Goal: Transaction & Acquisition: Purchase product/service

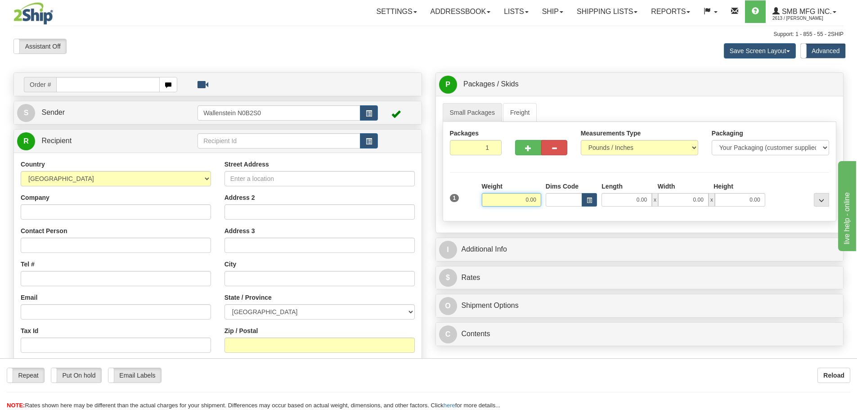
click at [517, 198] on input "0.00" at bounding box center [511, 199] width 59 height 13
type input "12.00"
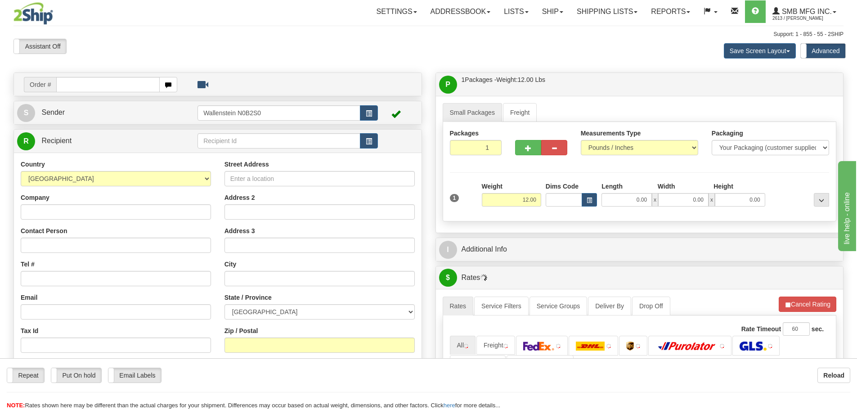
click at [576, 214] on div "Packaging Your Packaging (customer supplied) Envelope (carrier supplied) Pack (…" at bounding box center [655, 214] width 352 height 0
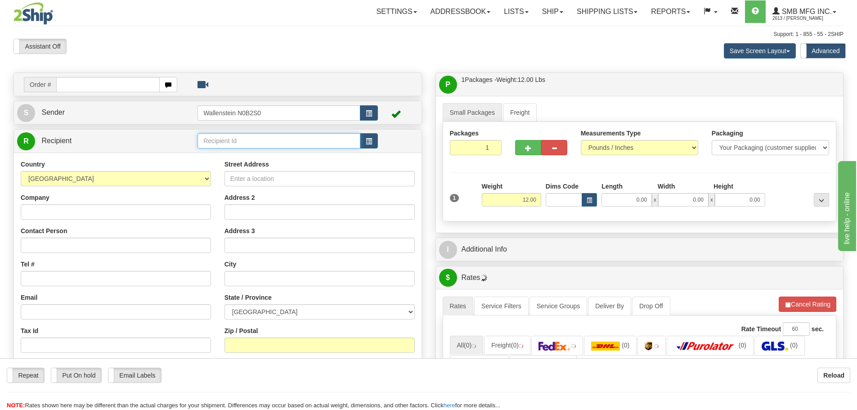
click at [215, 143] on input "text" at bounding box center [278, 140] width 163 height 15
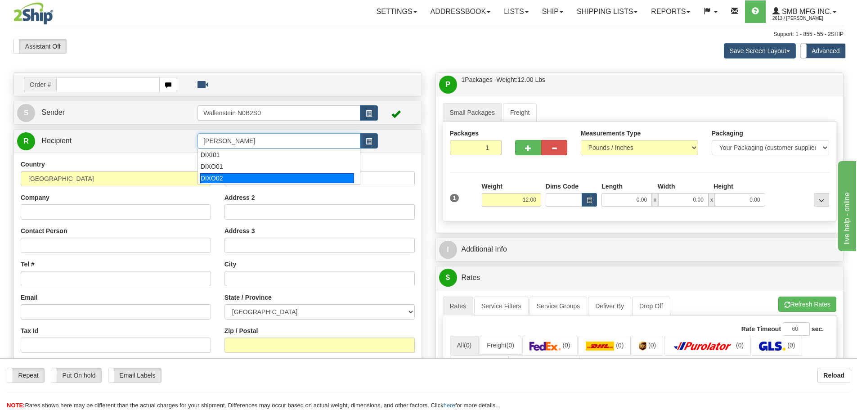
click at [222, 177] on div "DIXO02" at bounding box center [277, 178] width 154 height 10
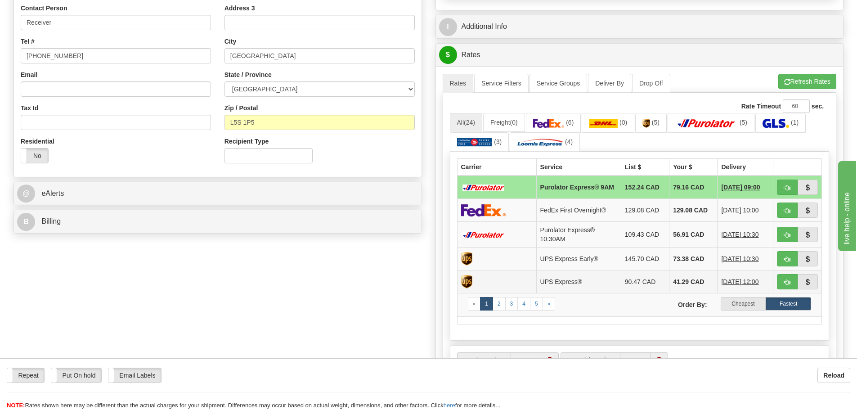
scroll to position [225, 0]
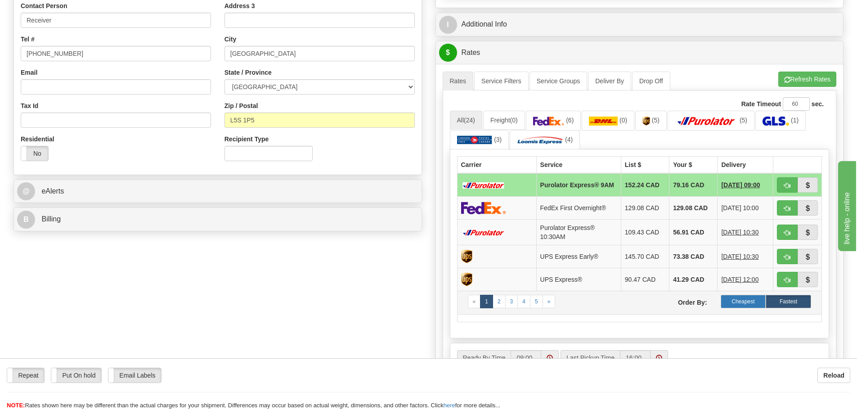
click at [739, 303] on label "Cheapest" at bounding box center [742, 301] width 45 height 13
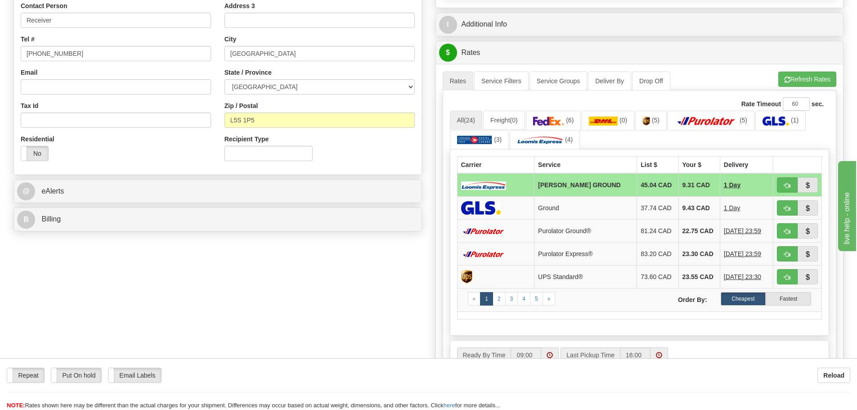
click at [190, 138] on div "Residential Yes No" at bounding box center [116, 150] width 204 height 33
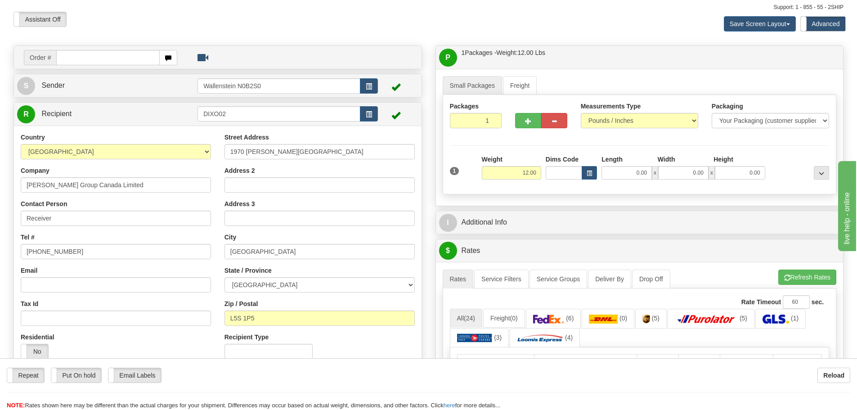
scroll to position [0, 0]
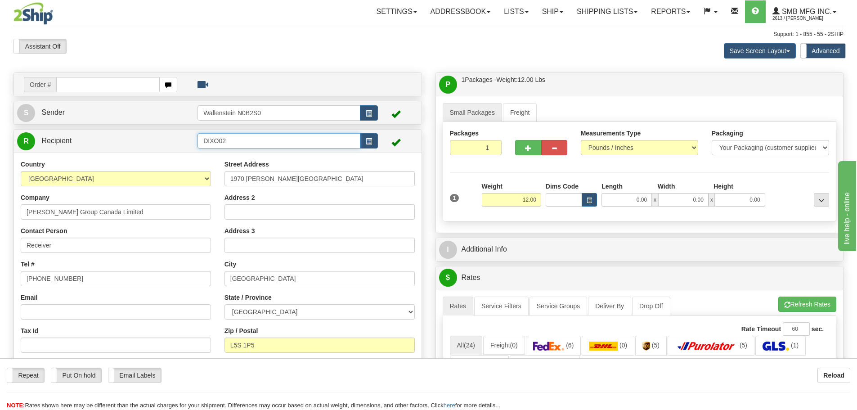
drag, startPoint x: 235, startPoint y: 138, endPoint x: 150, endPoint y: 139, distance: 85.0
click at [150, 139] on tr "R Recipient DIXO02" at bounding box center [217, 141] width 401 height 18
click at [206, 156] on div "HYTE01" at bounding box center [277, 155] width 154 height 10
type input "HYTE01"
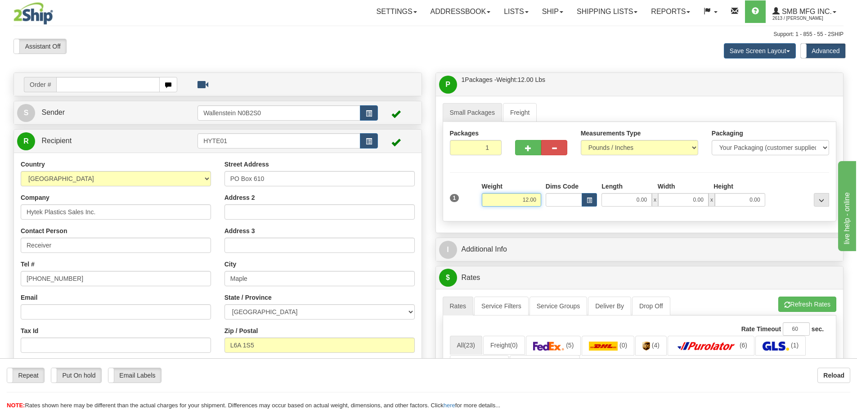
click at [515, 204] on input "12.00" at bounding box center [511, 199] width 59 height 13
type input "4.00"
click at [558, 212] on div "1 Weight 4.00 Dims Code 0.00" at bounding box center [639, 198] width 384 height 32
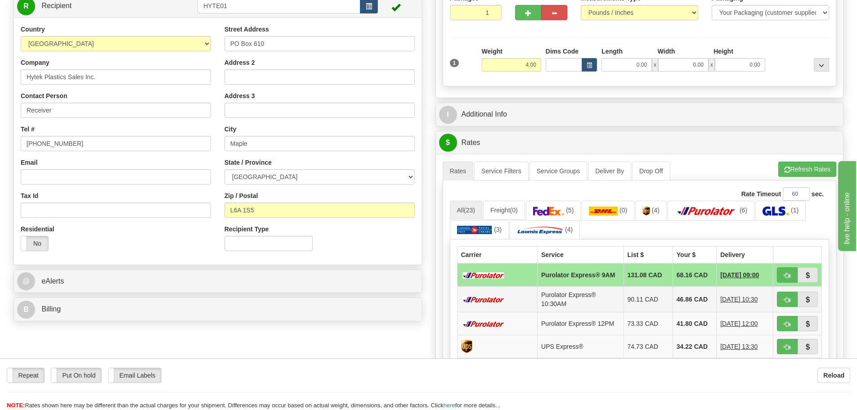
scroll to position [180, 0]
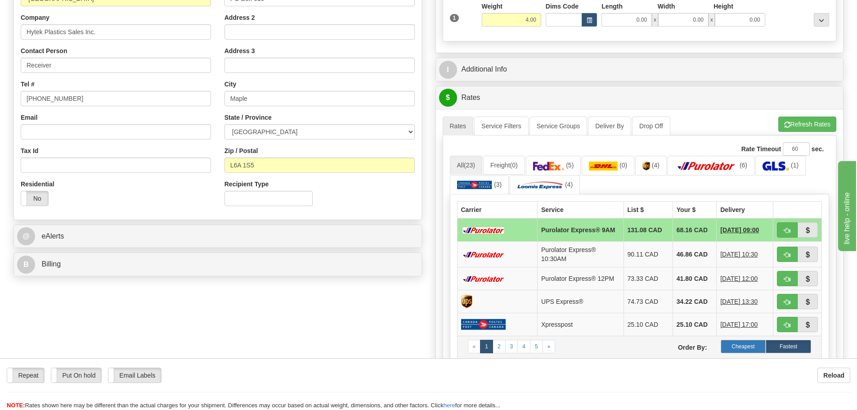
click at [740, 347] on label "Cheapest" at bounding box center [742, 346] width 45 height 13
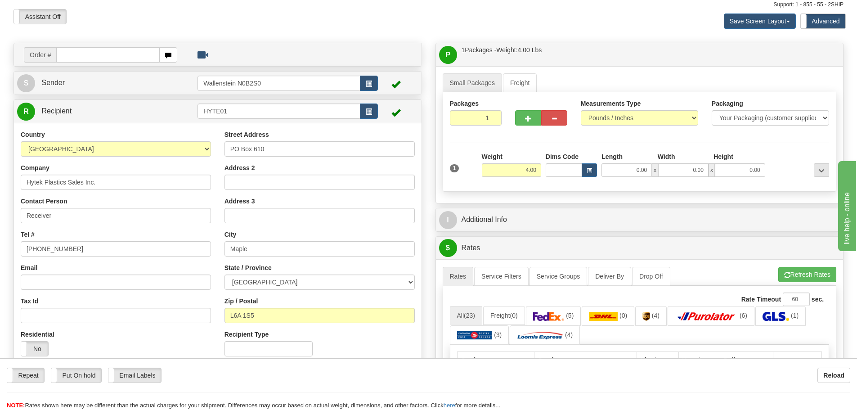
scroll to position [0, 0]
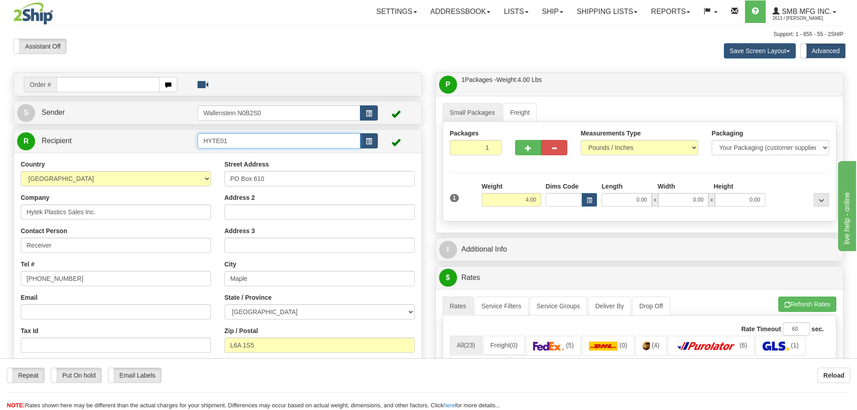
drag, startPoint x: 236, startPoint y: 143, endPoint x: 158, endPoint y: 139, distance: 77.9
click at [158, 139] on tr "R Recipient HYTE01" at bounding box center [217, 141] width 401 height 18
drag, startPoint x: 242, startPoint y: 177, endPoint x: 190, endPoint y: 176, distance: 52.2
click at [190, 176] on div "Country [GEOGRAPHIC_DATA] [GEOGRAPHIC_DATA] [GEOGRAPHIC_DATA] [GEOGRAPHIC_DATA]…" at bounding box center [217, 276] width 407 height 233
drag, startPoint x: 255, startPoint y: 277, endPoint x: 199, endPoint y: 277, distance: 56.7
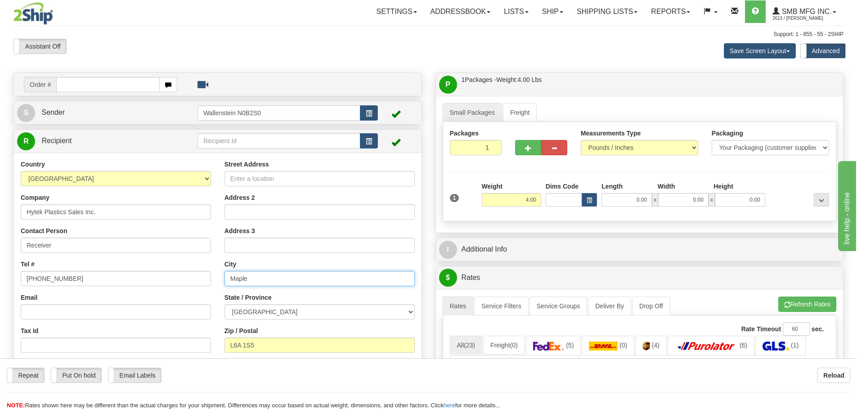
click at [199, 277] on div "Country [GEOGRAPHIC_DATA] [GEOGRAPHIC_DATA] [GEOGRAPHIC_DATA] [GEOGRAPHIC_DATA]…" at bounding box center [217, 276] width 407 height 233
drag, startPoint x: 279, startPoint y: 342, endPoint x: 209, endPoint y: 344, distance: 70.6
click at [209, 344] on div "Country [GEOGRAPHIC_DATA] [GEOGRAPHIC_DATA] [GEOGRAPHIC_DATA] [GEOGRAPHIC_DATA]…" at bounding box center [217, 276] width 407 height 233
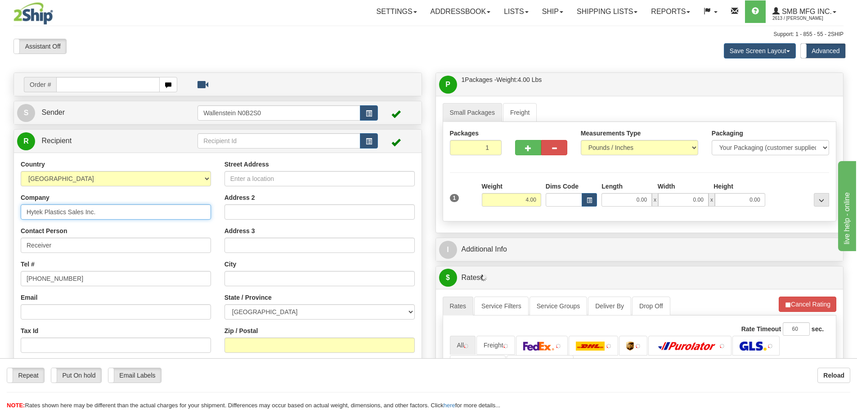
drag, startPoint x: 109, startPoint y: 210, endPoint x: -12, endPoint y: 207, distance: 121.5
click at [0, 207] on html "Training Course Close Toggle navigation Settings Shipping Preferences New Sende…" at bounding box center [428, 205] width 857 height 410
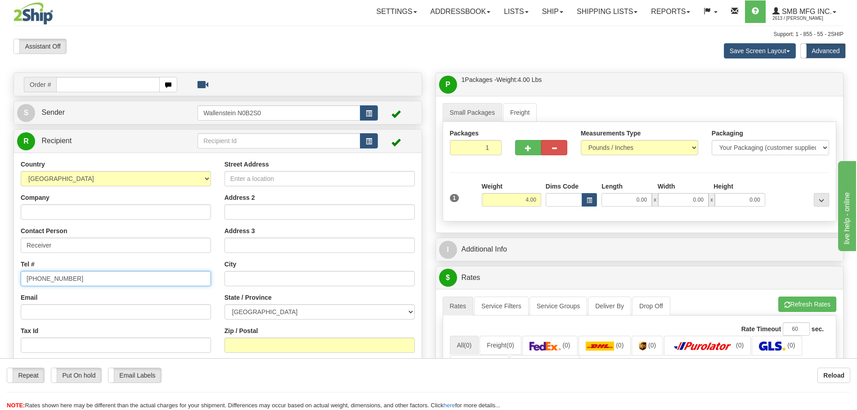
drag, startPoint x: 70, startPoint y: 278, endPoint x: 10, endPoint y: 273, distance: 60.1
click at [10, 273] on div "Order # S Sender" at bounding box center [218, 266] width 422 height 388
click at [251, 178] on input "Street Address" at bounding box center [319, 178] width 190 height 15
type input "[STREET_ADDRESS][PERSON_NAME]"
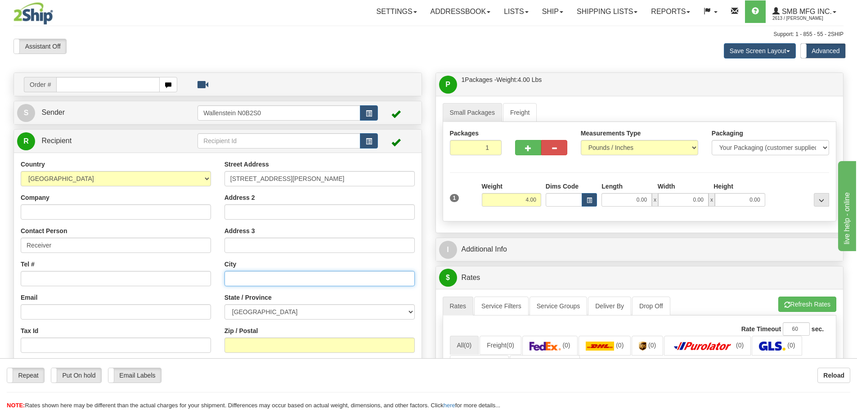
type input "Markham"
type input "L6G 1B5"
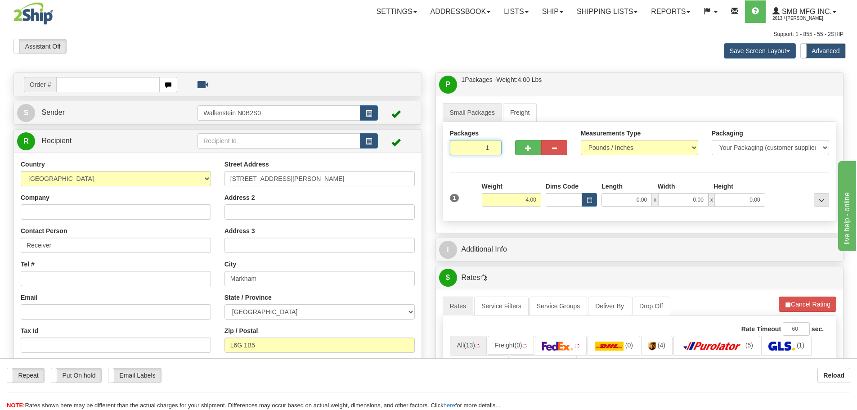
click at [477, 147] on input "1" at bounding box center [476, 147] width 52 height 15
type input "2"
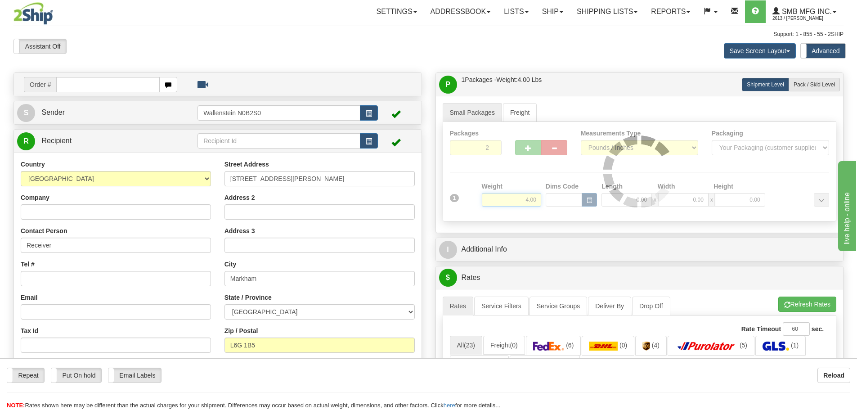
click at [515, 197] on div "Packages 2 1 Measurements Type" at bounding box center [640, 171] width 394 height 99
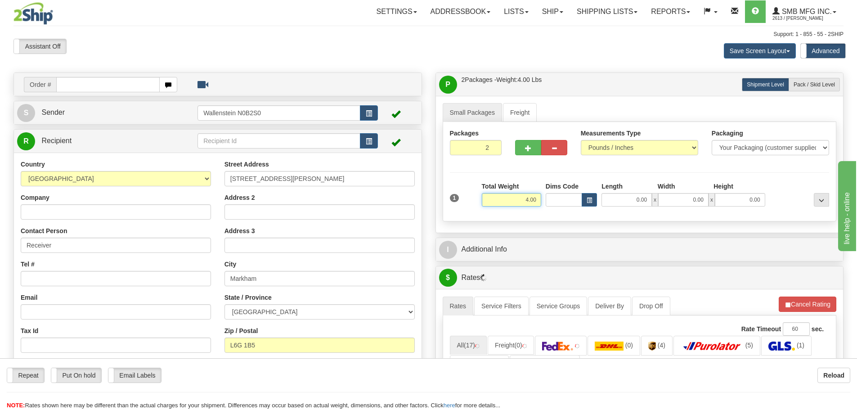
click at [515, 197] on input "4.00" at bounding box center [511, 199] width 59 height 13
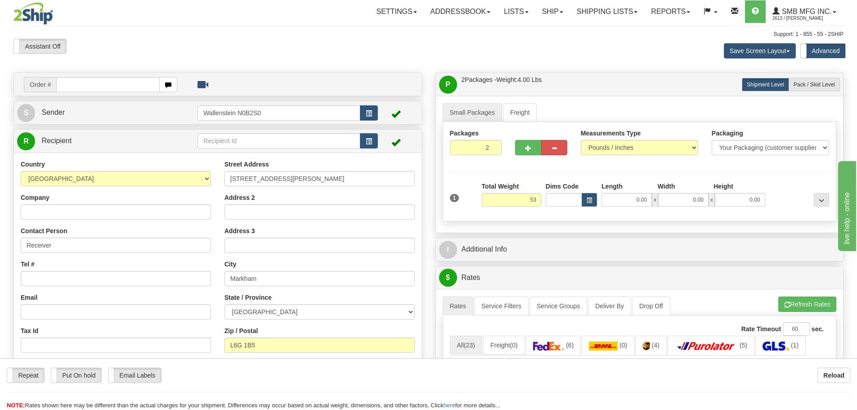
type input "53.00"
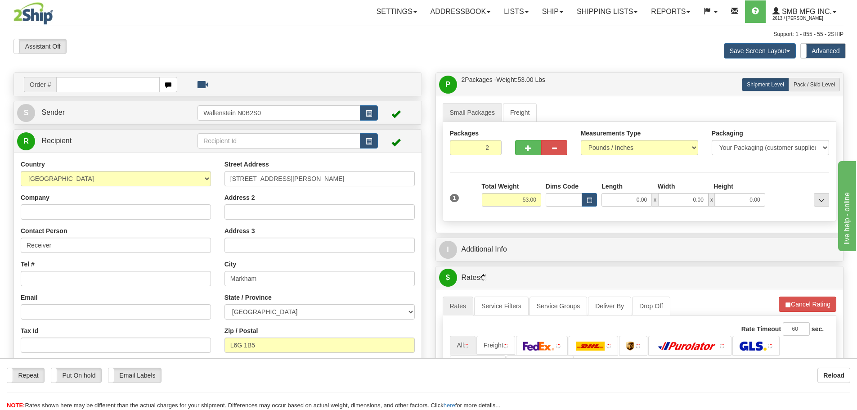
click at [545, 215] on div "Packages 2 1 Measurements Type" at bounding box center [640, 171] width 394 height 99
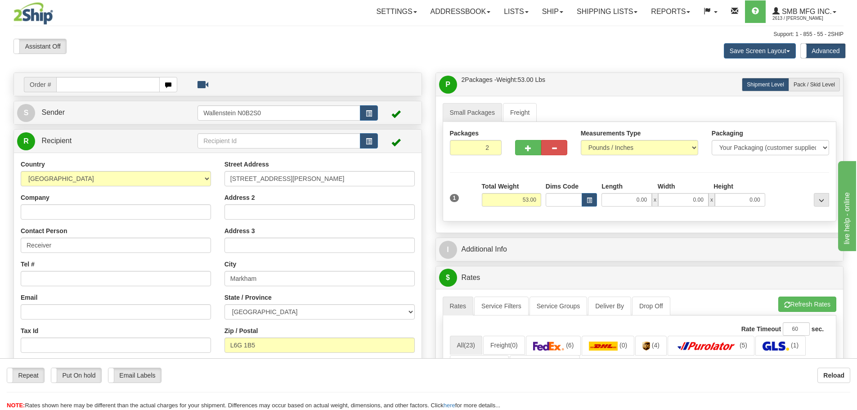
click at [255, 52] on div "Assistant On Assistant Off Do a return Do a return" at bounding box center [182, 46] width 351 height 15
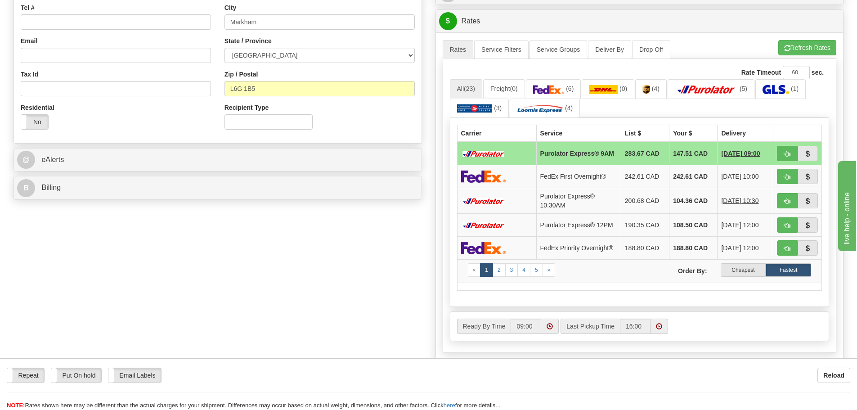
scroll to position [270, 0]
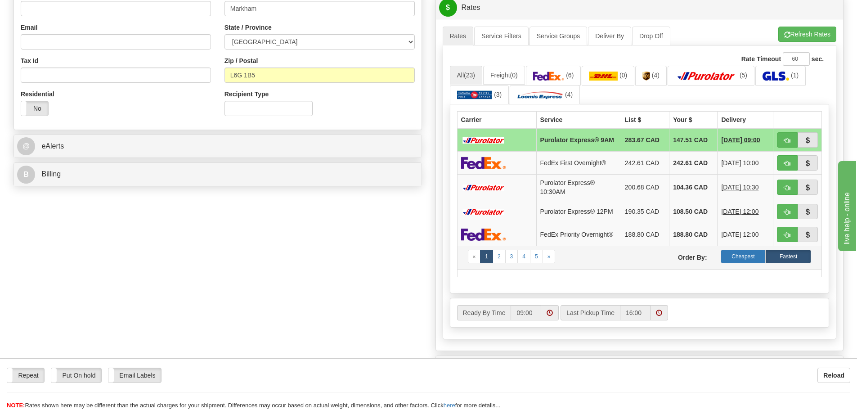
click at [741, 262] on label "Cheapest" at bounding box center [742, 256] width 45 height 13
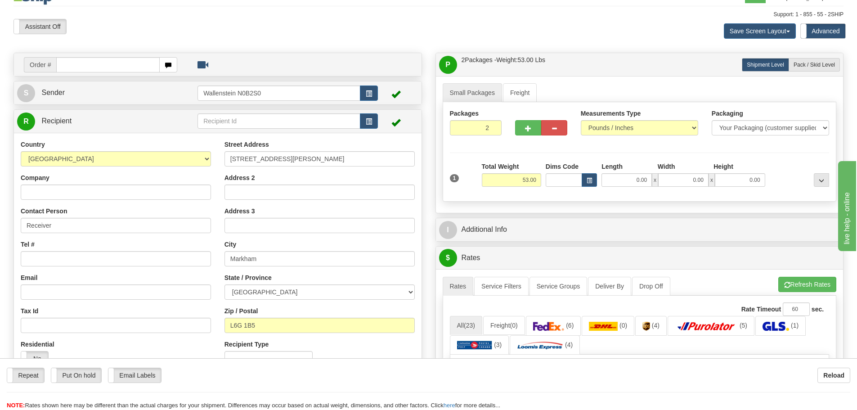
scroll to position [0, 0]
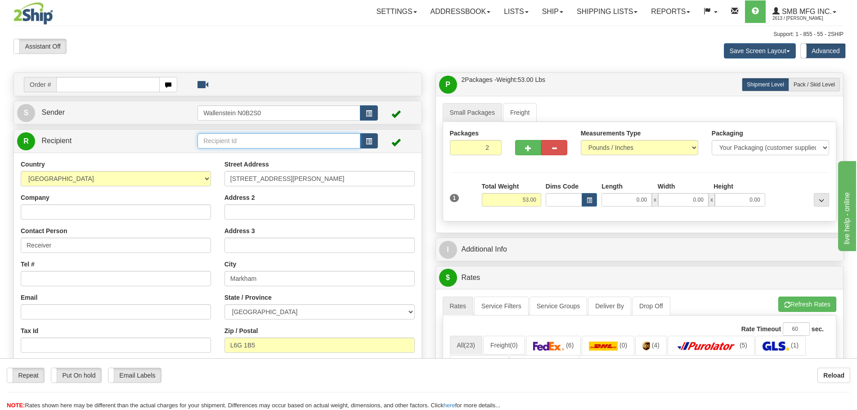
click at [210, 139] on input "text" at bounding box center [278, 140] width 163 height 15
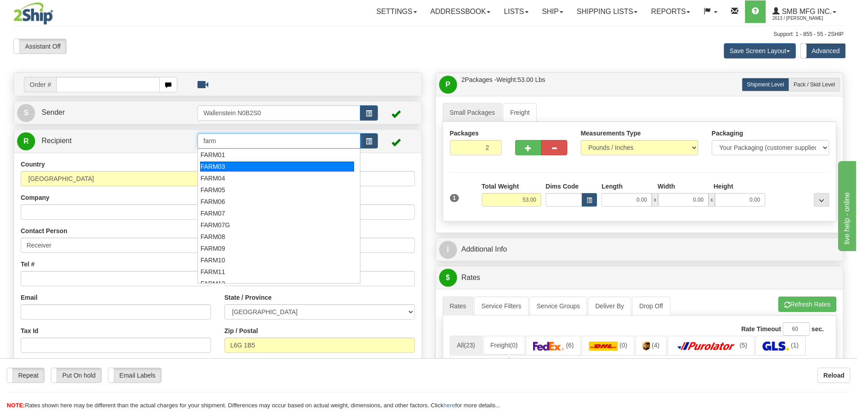
click at [209, 165] on div "FARM03" at bounding box center [277, 166] width 154 height 10
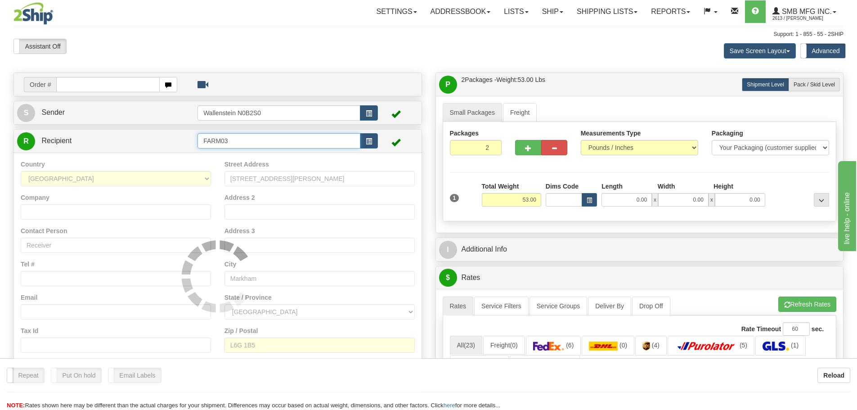
type input "FARM03"
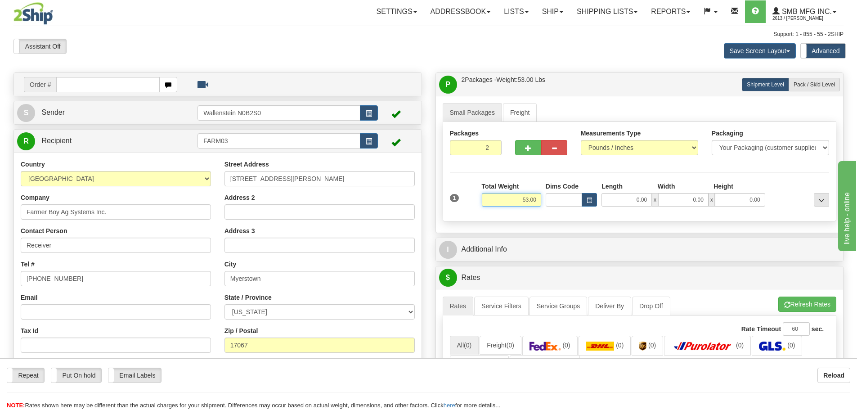
click at [510, 202] on input "53.00" at bounding box center [511, 199] width 59 height 13
type input "54.00"
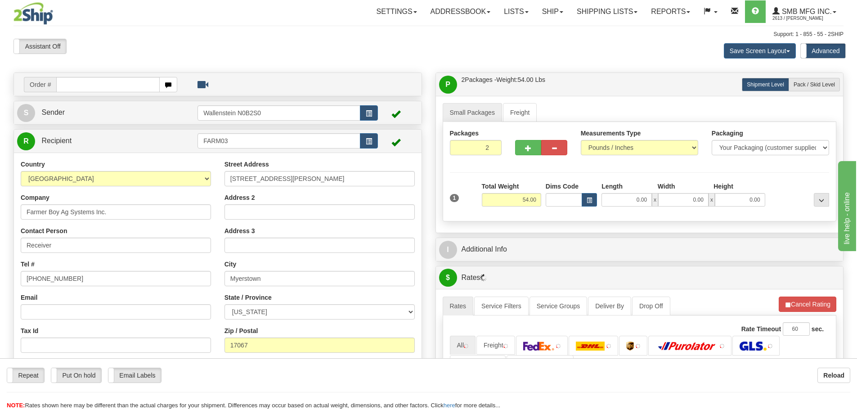
click at [536, 229] on div "Small Packages Freight Packages 2 1 Measurements Type" at bounding box center [639, 164] width 407 height 137
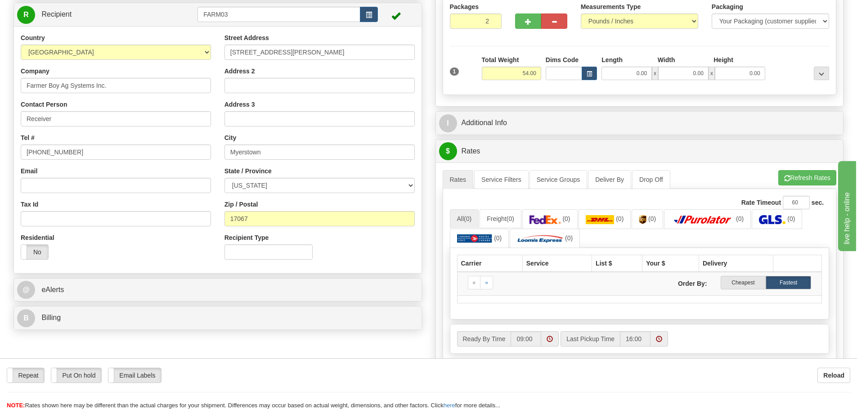
scroll to position [135, 0]
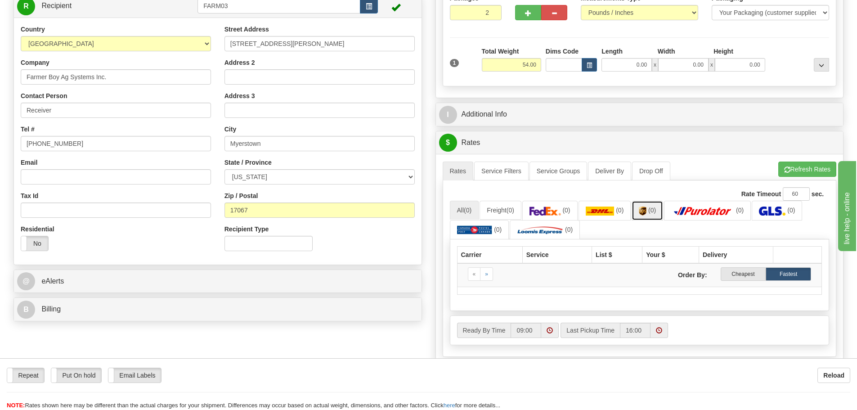
click at [646, 210] on img at bounding box center [643, 210] width 8 height 9
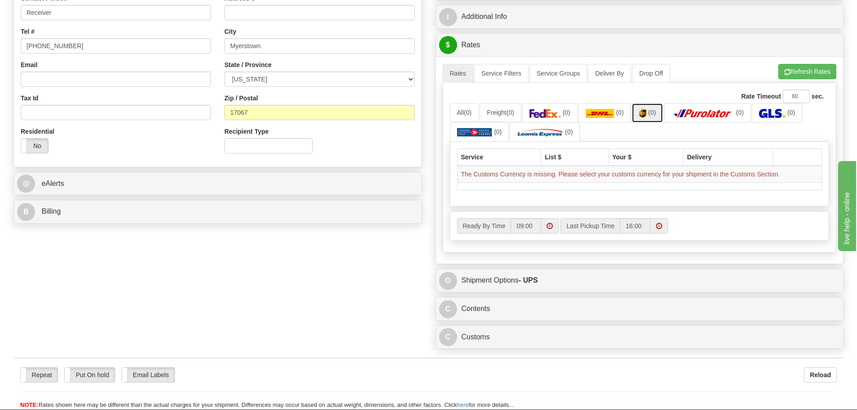
scroll to position [270, 0]
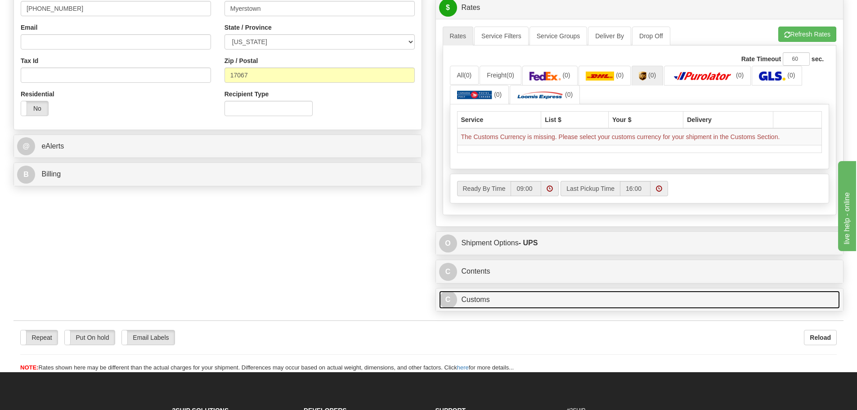
click at [497, 300] on link "C Customs" at bounding box center [639, 300] width 401 height 18
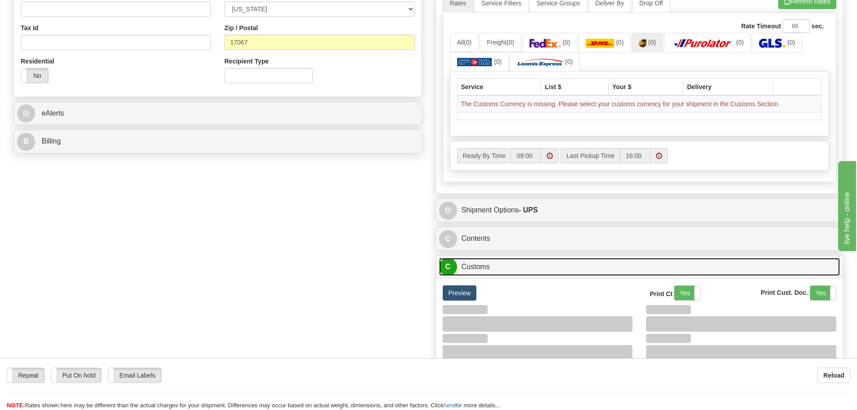
scroll to position [360, 0]
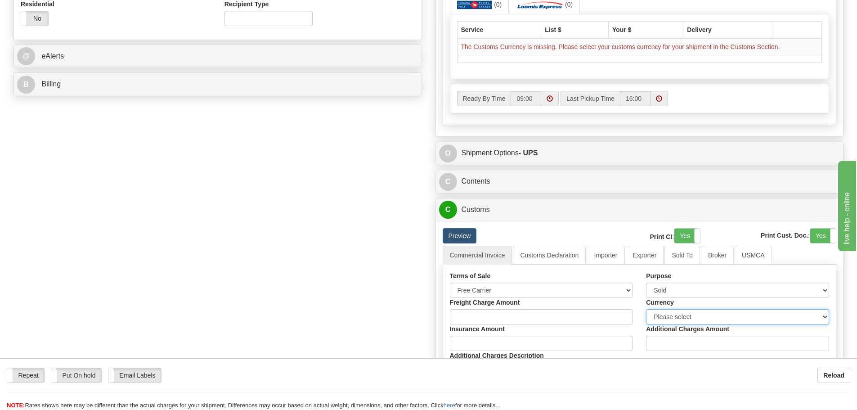
click at [672, 315] on select "Please select CAD USD EUR ZAR [PERSON_NAME] ARN AUD AUS AWG BBD BFR BGN BHD BMD…" at bounding box center [737, 316] width 183 height 15
select select "0"
click at [646, 309] on select "Please select CAD USD EUR ZAR [PERSON_NAME] ARN AUD AUS AWG BBD BFR BGN BHD BMD…" at bounding box center [737, 316] width 183 height 15
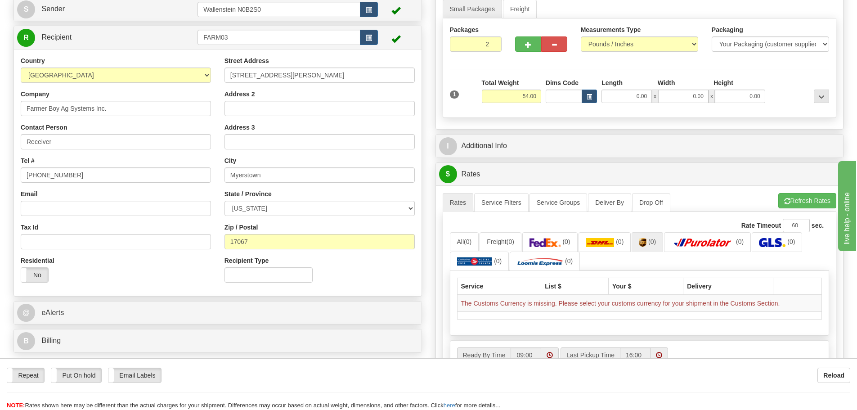
scroll to position [90, 0]
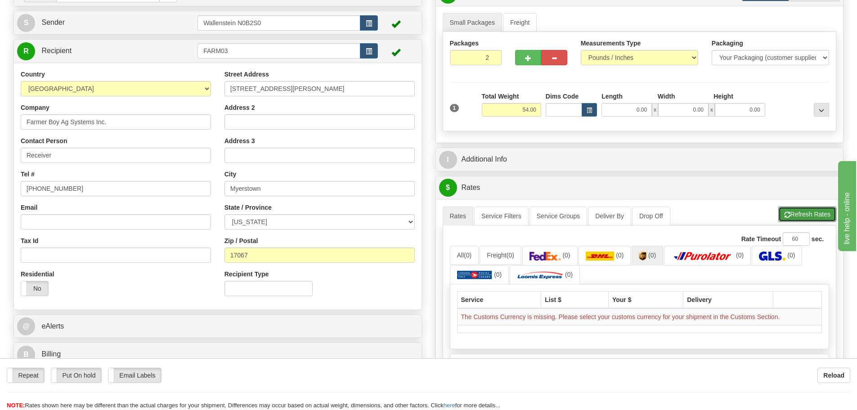
click at [802, 212] on button "Refresh Rates" at bounding box center [807, 213] width 58 height 15
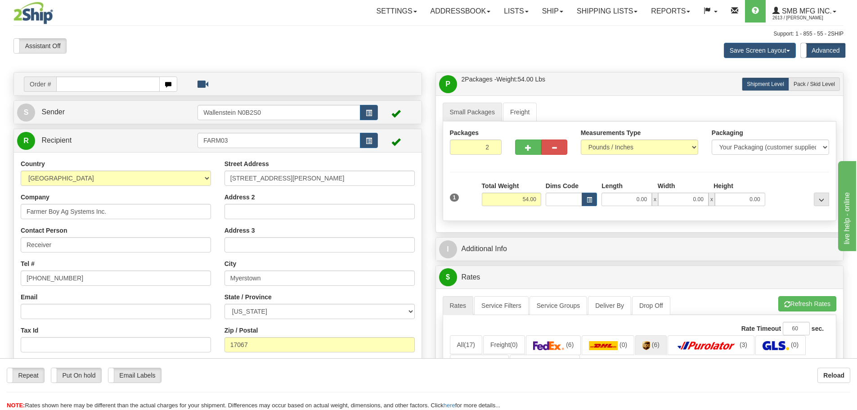
scroll to position [0, 0]
drag, startPoint x: 237, startPoint y: 143, endPoint x: 164, endPoint y: 143, distance: 72.9
click at [164, 143] on tr "R Recipient FARM03" at bounding box center [217, 141] width 401 height 18
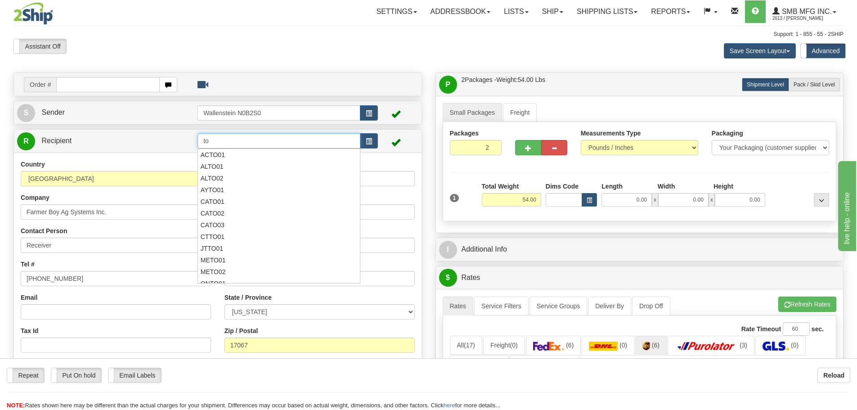
type input "t"
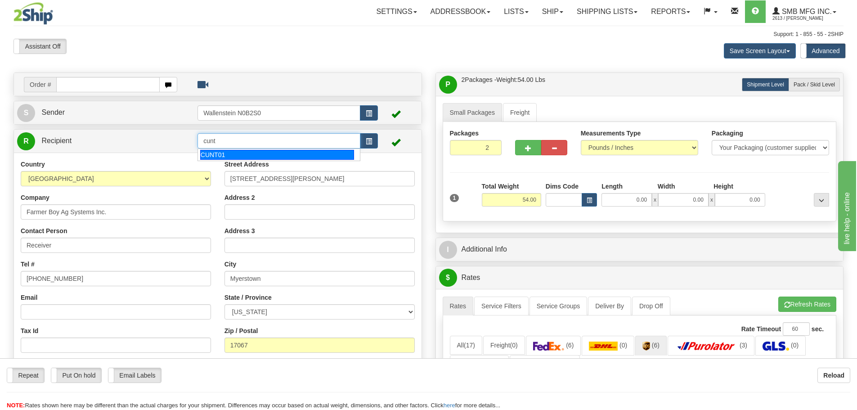
click at [229, 156] on div "CUNT01" at bounding box center [277, 155] width 154 height 10
type input "CUNT01"
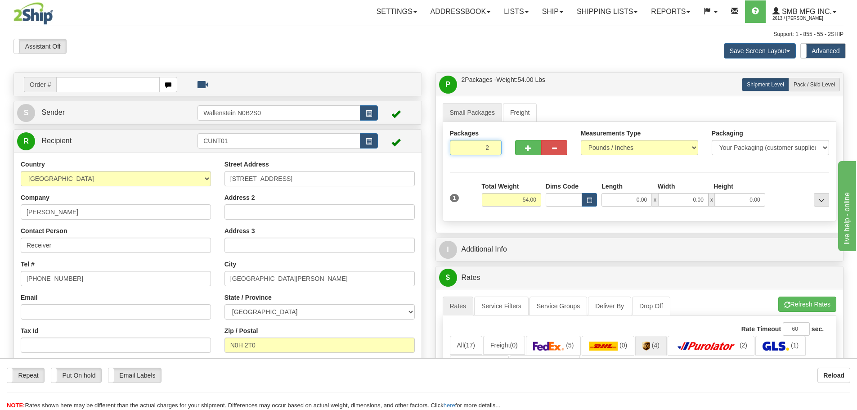
click at [474, 147] on input "2" at bounding box center [476, 147] width 52 height 15
type input "1"
click at [511, 199] on div "Packages 1 1 Measurements Type" at bounding box center [640, 171] width 394 height 99
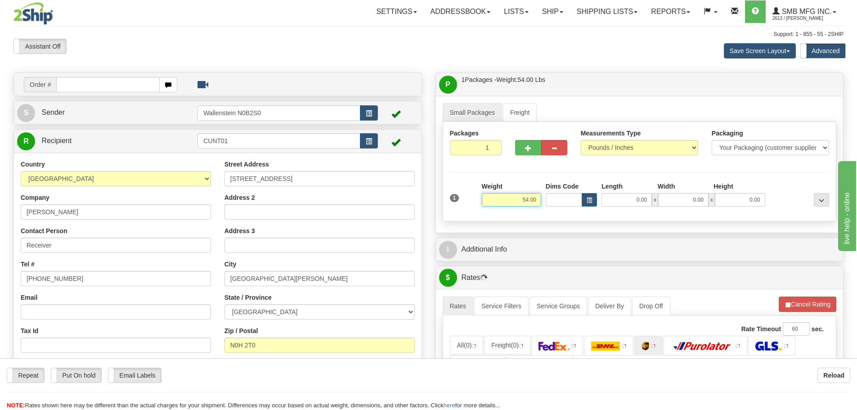
click at [511, 199] on input "54.00" at bounding box center [511, 199] width 59 height 13
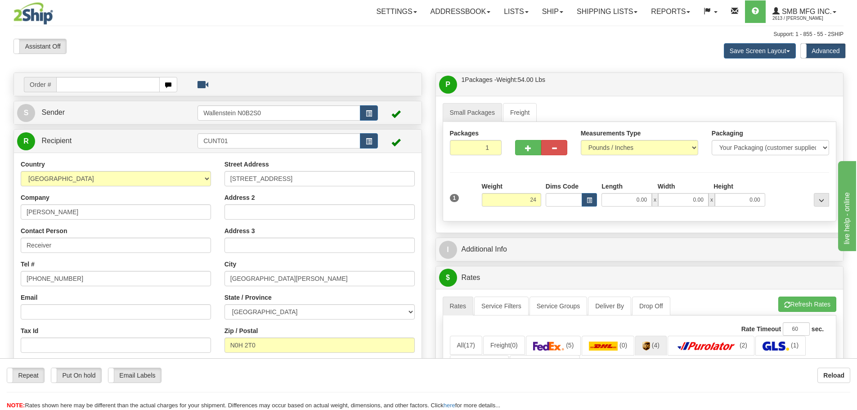
type input "24.00"
click at [591, 262] on div "P Packages / Skids 1 Packages - Weight: 54.00 Lbs 1 Skids - Weight: NaN Lbs Shi…" at bounding box center [640, 352] width 422 height 560
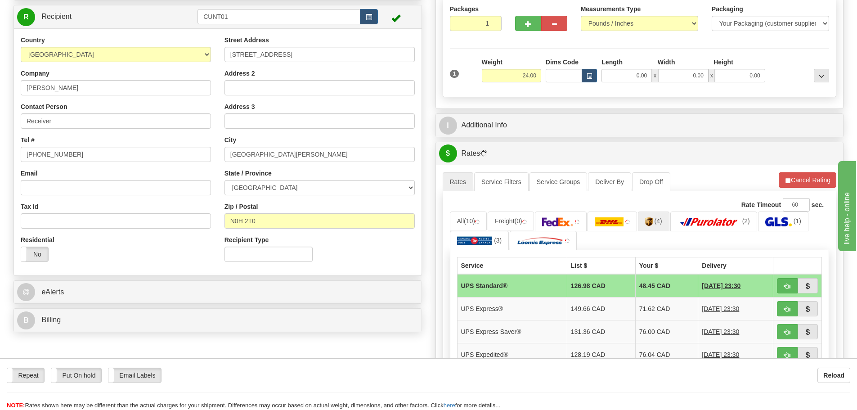
scroll to position [135, 0]
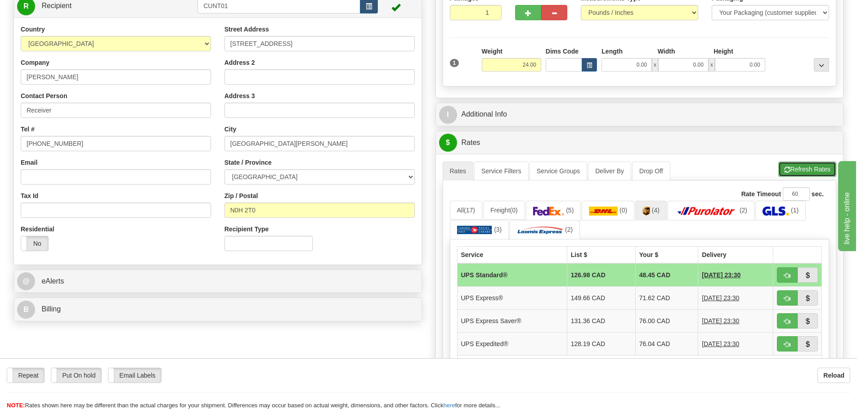
click at [810, 166] on button "Refresh Rates" at bounding box center [807, 168] width 58 height 15
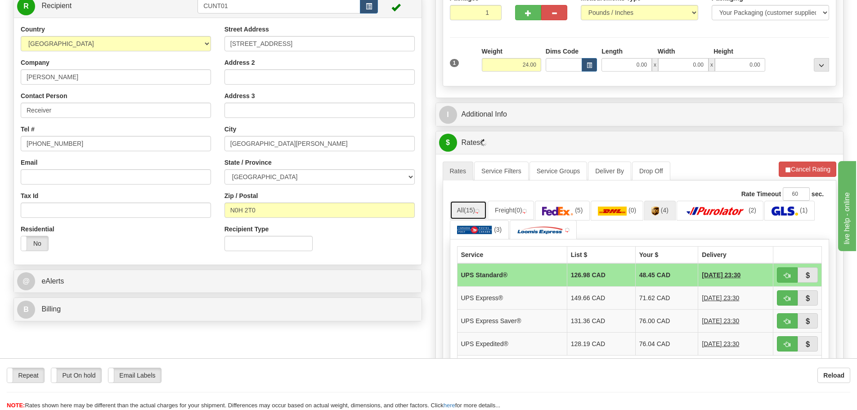
click at [465, 210] on link "All (15)" at bounding box center [468, 210] width 37 height 19
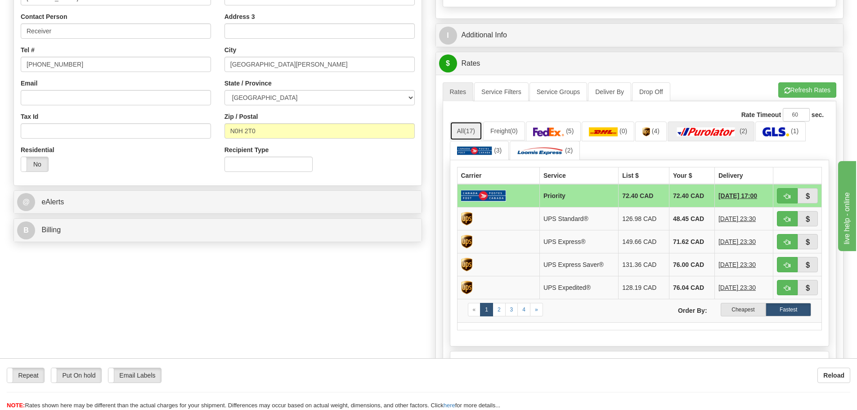
scroll to position [225, 0]
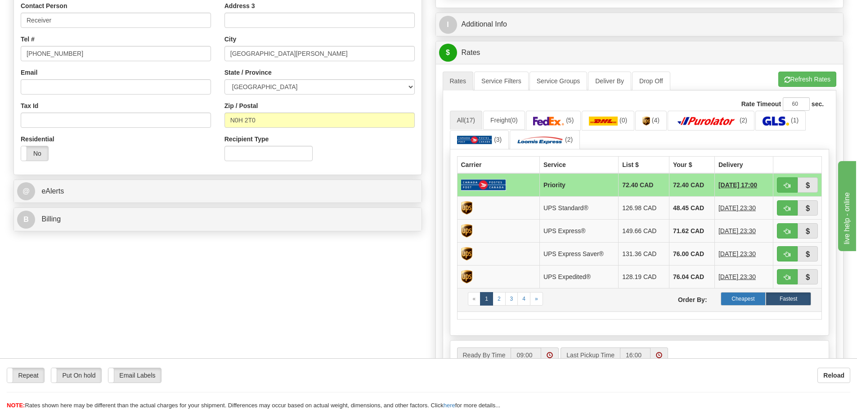
click at [741, 300] on label "Cheapest" at bounding box center [742, 298] width 45 height 13
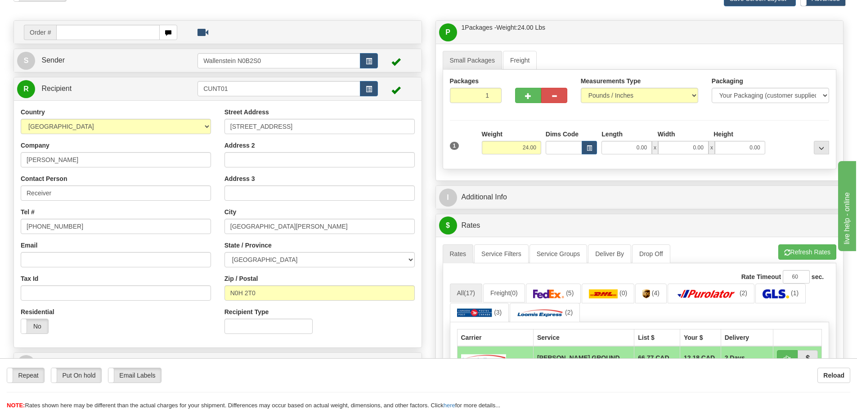
scroll to position [0, 0]
